Goal: Check status

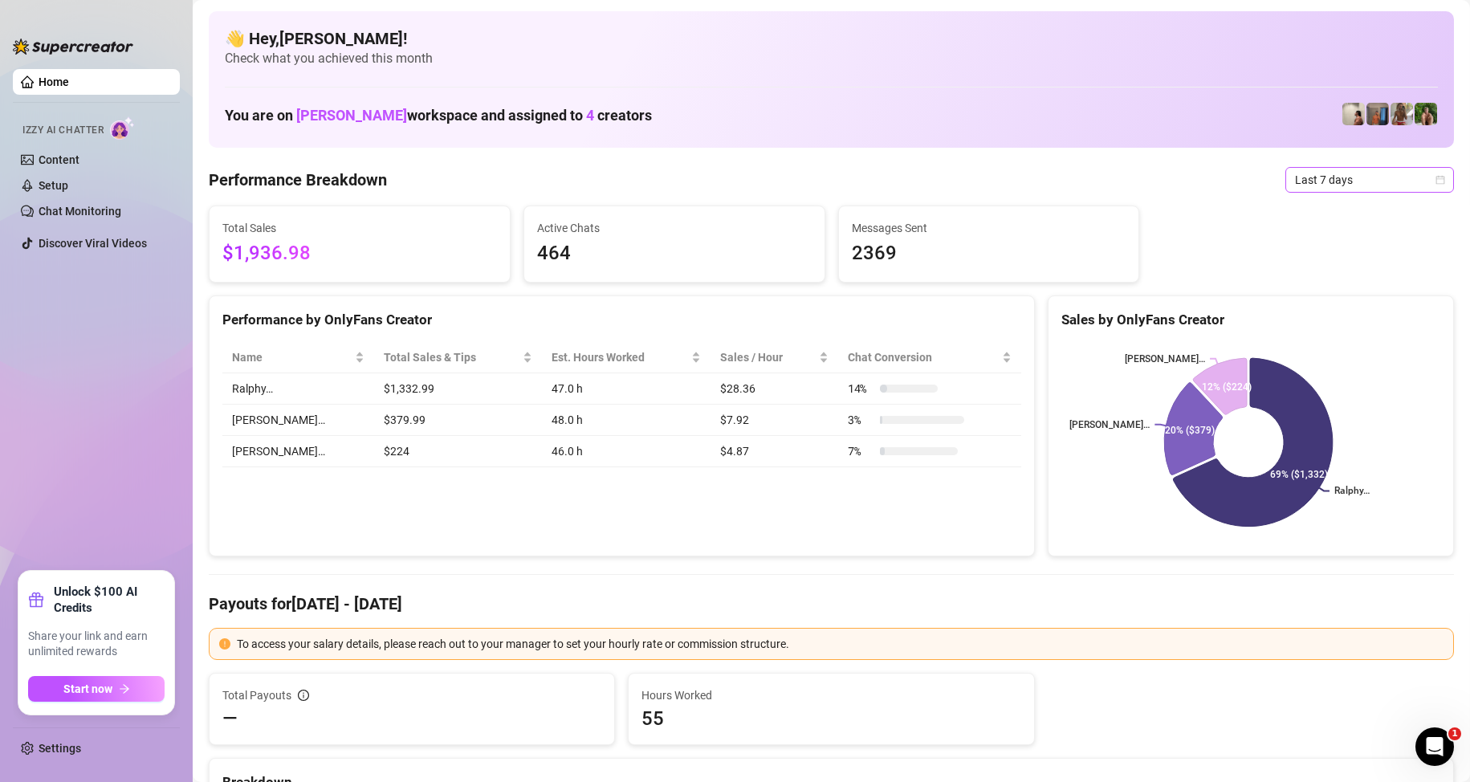
drag, startPoint x: 1340, startPoint y: 163, endPoint x: 1349, endPoint y: 177, distance: 16.3
click at [1349, 179] on span "Last 7 days" at bounding box center [1369, 180] width 149 height 24
click at [1342, 317] on div "Custom date" at bounding box center [1356, 315] width 143 height 18
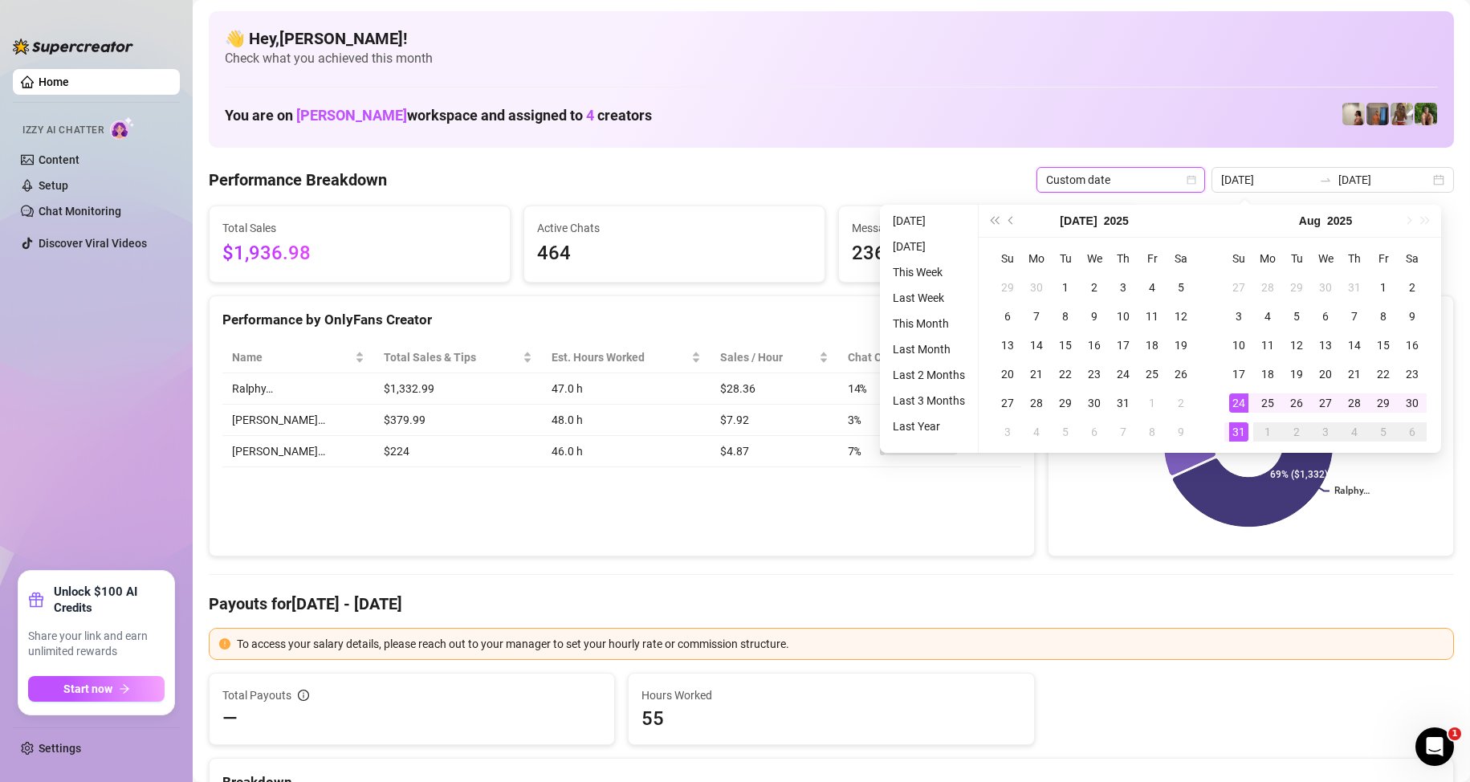
type input "[DATE]"
click at [1243, 434] on div "31" at bounding box center [1238, 431] width 19 height 19
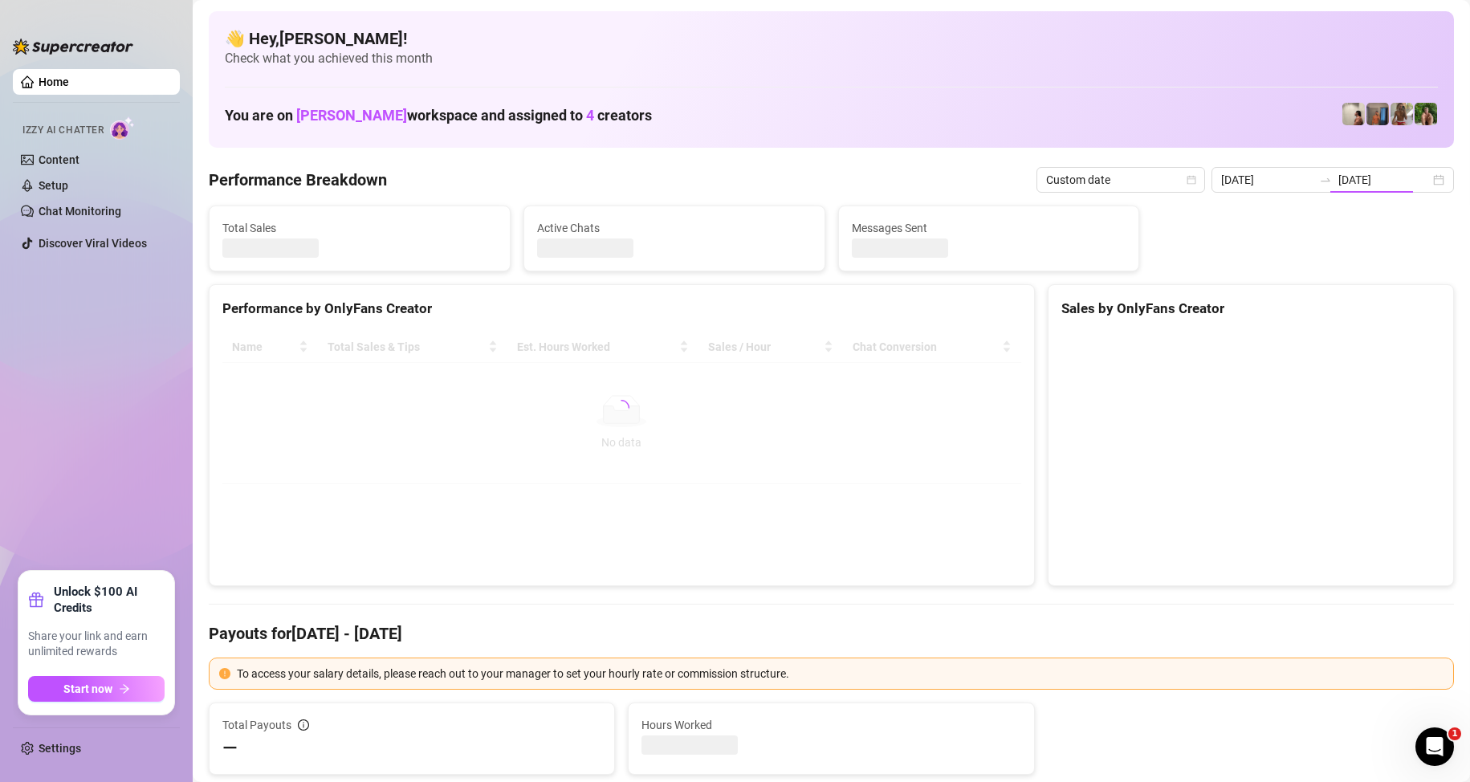
type input "[DATE]"
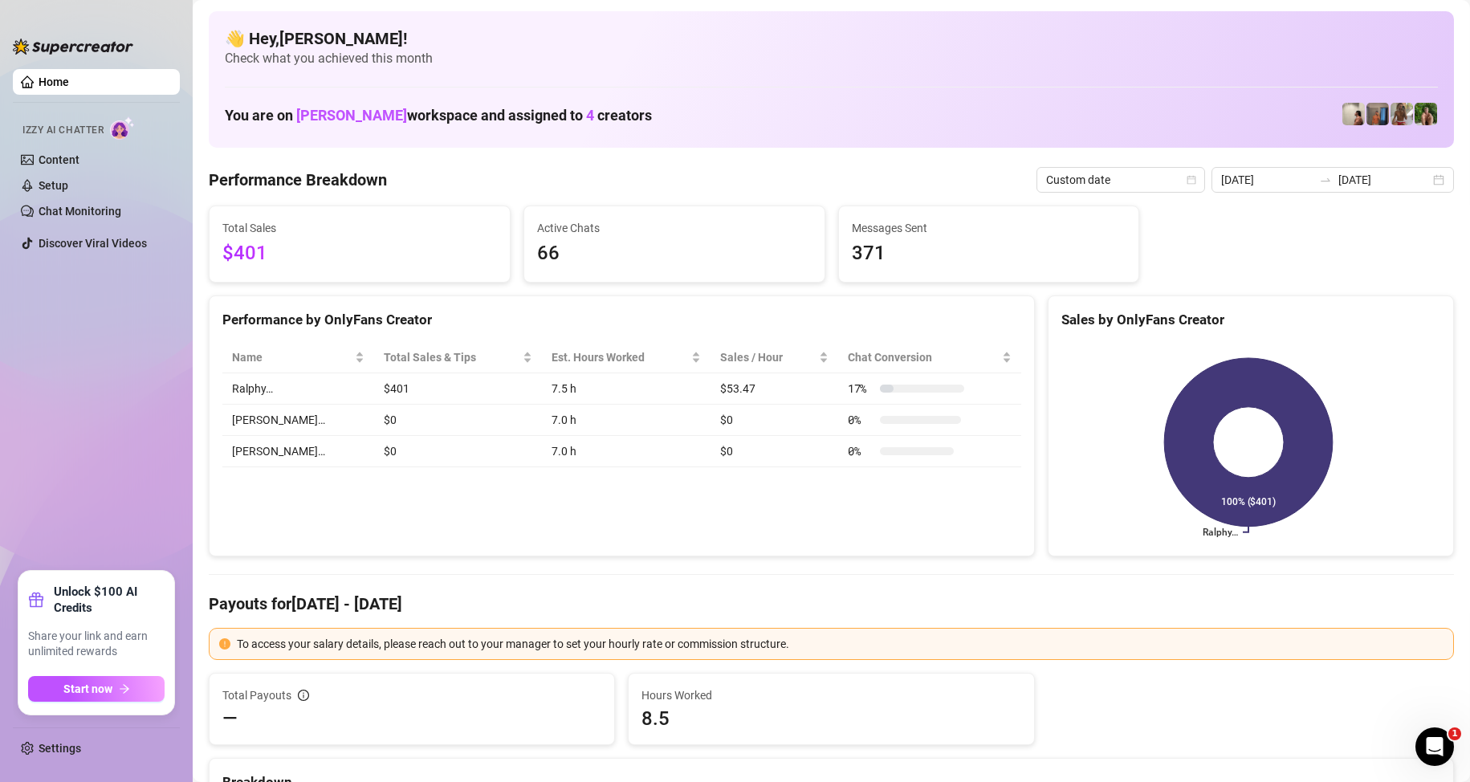
click at [636, 471] on div "Name Total Sales & Tips Est. Hours Worked Sales / Hour Chat Conversion Ralphy… …" at bounding box center [622, 404] width 825 height 151
